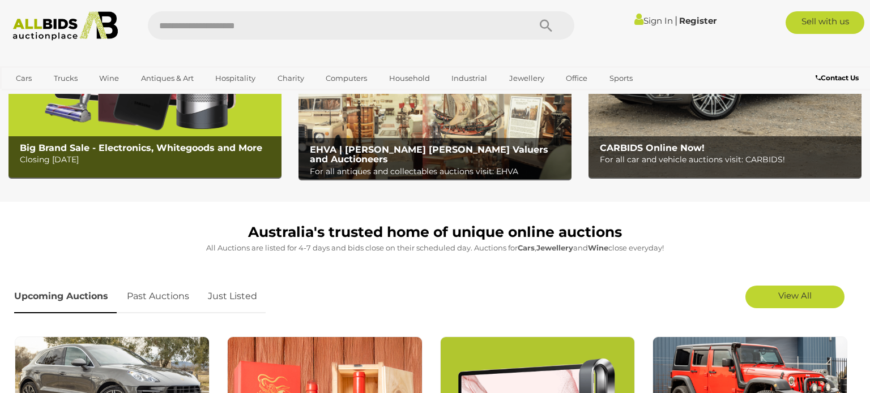
scroll to position [188, 0]
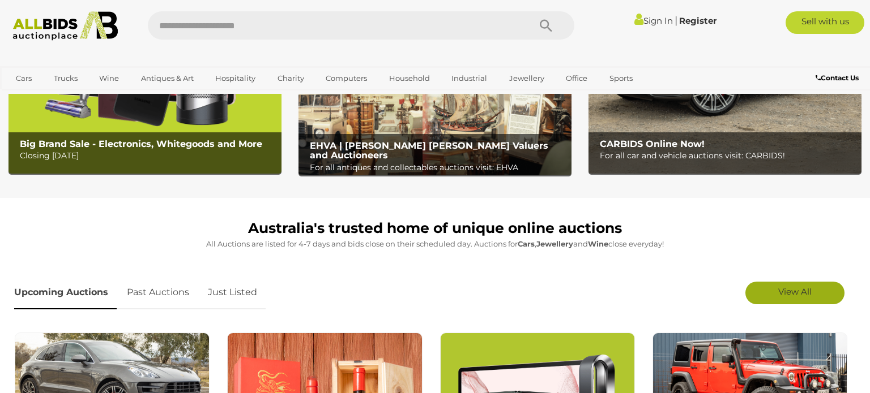
click at [806, 294] on span "View All" at bounding box center [794, 291] width 33 height 11
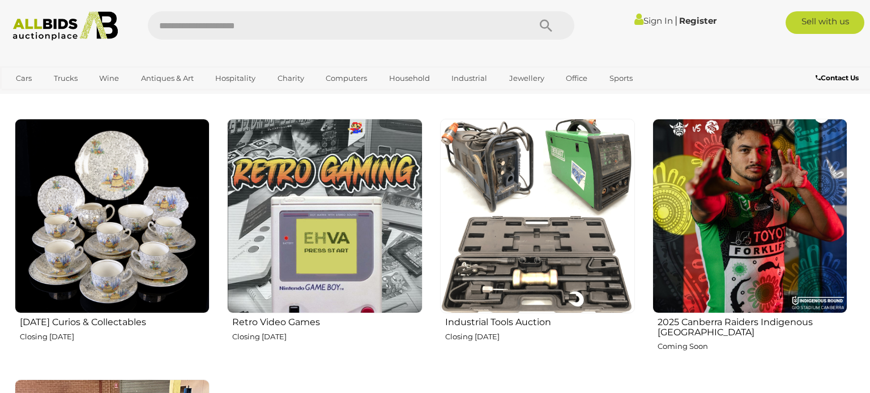
scroll to position [1922, 0]
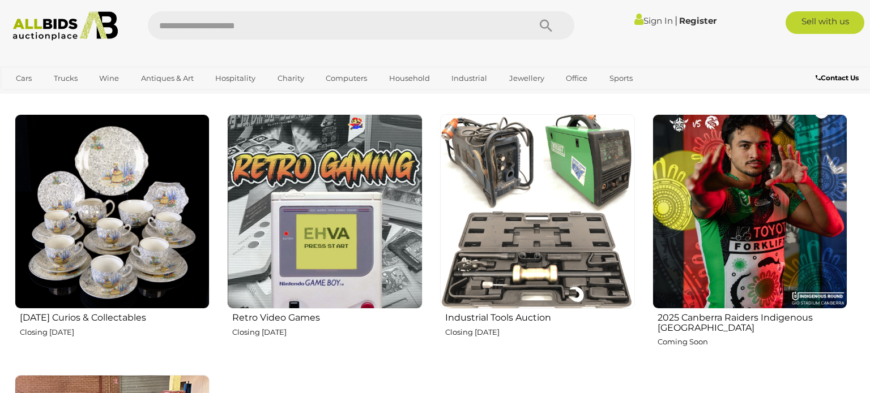
click at [95, 247] on img at bounding box center [112, 211] width 195 height 195
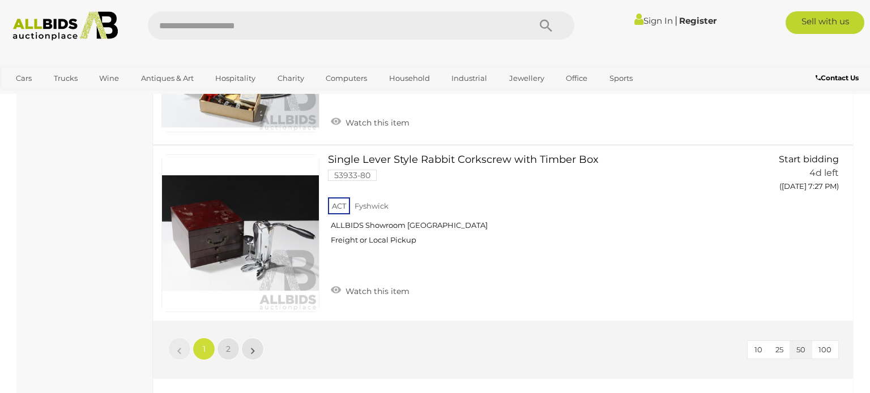
scroll to position [8720, 0]
click at [228, 344] on span "2" at bounding box center [228, 349] width 5 height 10
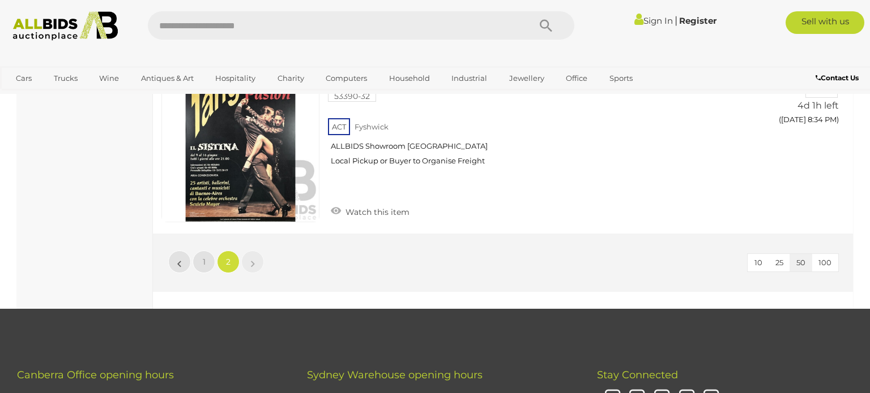
scroll to position [7666, 0]
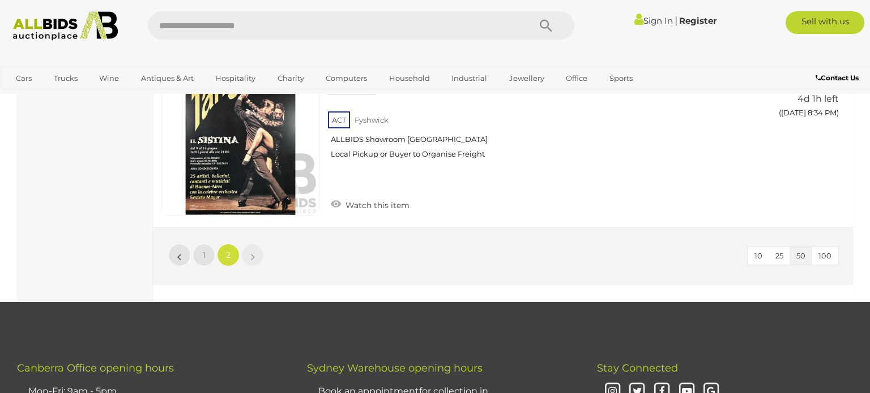
click at [48, 28] on img at bounding box center [66, 25] width 118 height 29
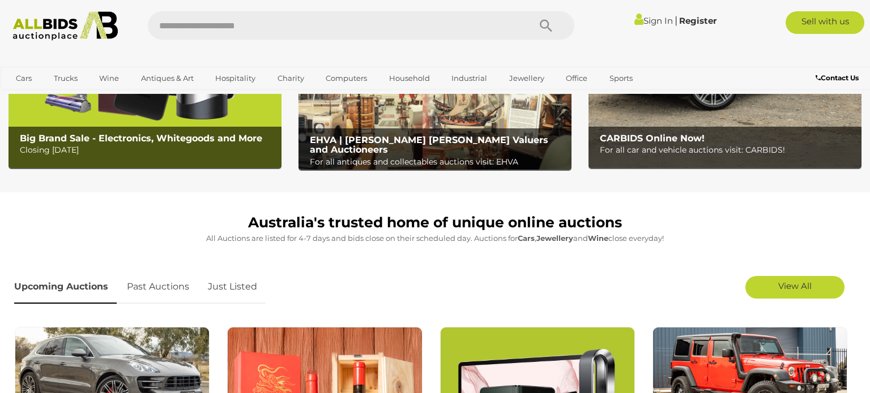
scroll to position [199, 0]
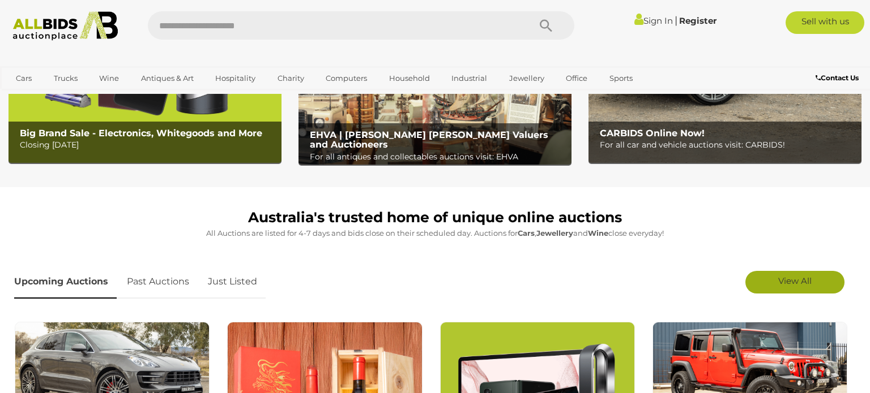
click at [804, 284] on span "View All" at bounding box center [794, 281] width 33 height 11
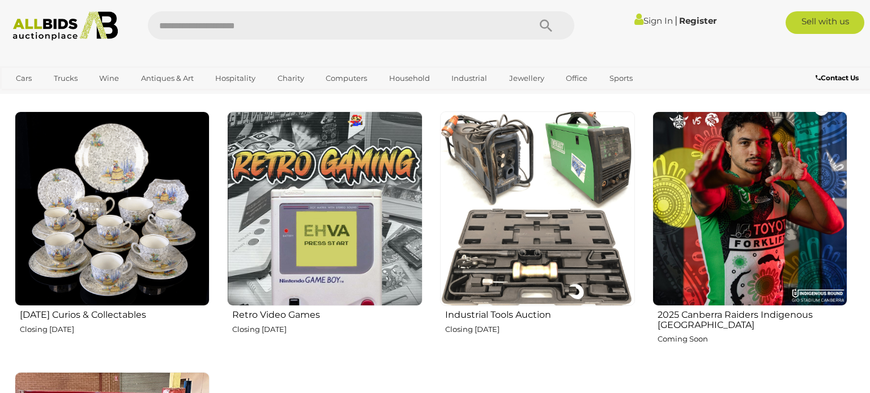
scroll to position [1924, 0]
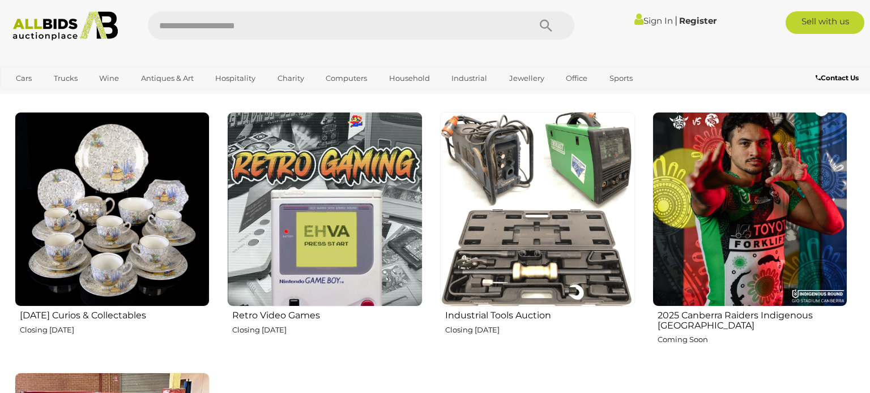
click at [788, 262] on img at bounding box center [749, 209] width 195 height 195
